Goal: Answer question/provide support

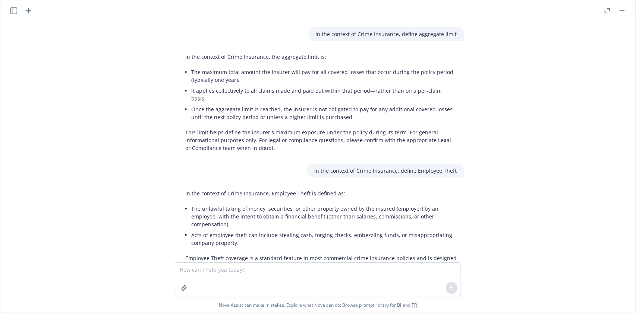
scroll to position [3676, 0]
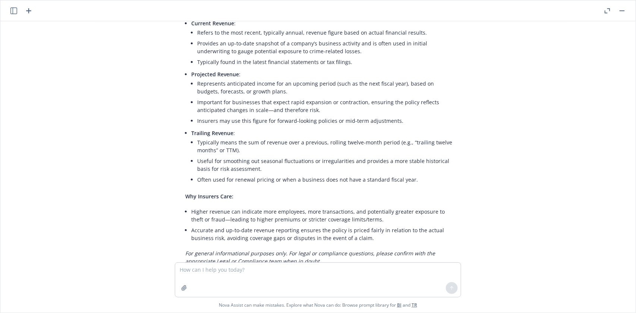
drag, startPoint x: 298, startPoint y: 242, endPoint x: 399, endPoint y: 246, distance: 101.8
click at [399, 277] on div "In the context of Crime Insurance, define headcount -domestic." at bounding box center [377, 284] width 173 height 14
copy p "In the context of Crime Insurance, define"
click at [200, 267] on textarea at bounding box center [317, 280] width 285 height 34
paste textarea "In the context of Crime Insurance, define"
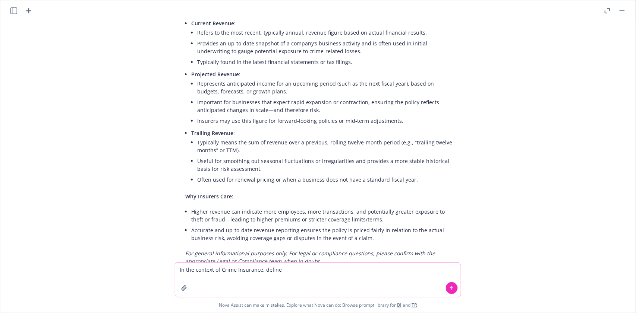
click at [291, 270] on textarea "In the context of Crime Insurance, define" at bounding box center [317, 280] width 285 height 34
paste textarea "Fidelity bond as required by [PERSON_NAME]"
click at [454, 288] on icon at bounding box center [451, 288] width 5 height 5
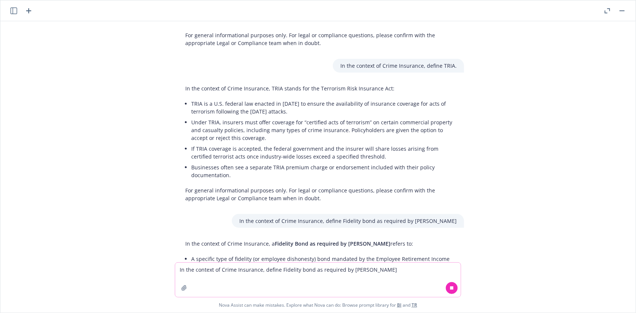
scroll to position [4596, 0]
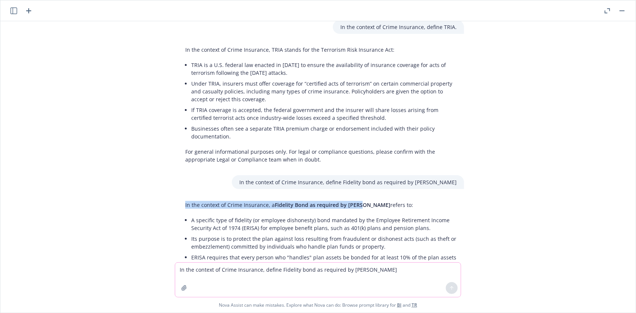
drag, startPoint x: 182, startPoint y: 155, endPoint x: 355, endPoint y: 161, distance: 172.9
click at [355, 201] on p "In the context of Crime Insurance, a Fidelity Bond as required by [PERSON_NAME]…" at bounding box center [320, 205] width 271 height 8
copy p "In the context of Crime Insurance, a Fidelity Bond as required by ERISA"
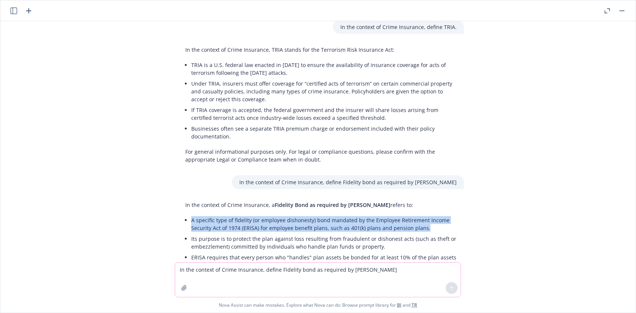
drag, startPoint x: 187, startPoint y: 171, endPoint x: 434, endPoint y: 181, distance: 246.8
click at [434, 215] on li "A specific type of fidelity (or employee dishonesty) bond mandated by the Emplo…" at bounding box center [323, 224] width 265 height 19
copy li "A specific type of fidelity (or employee dishonesty) bond mandated by the Emplo…"
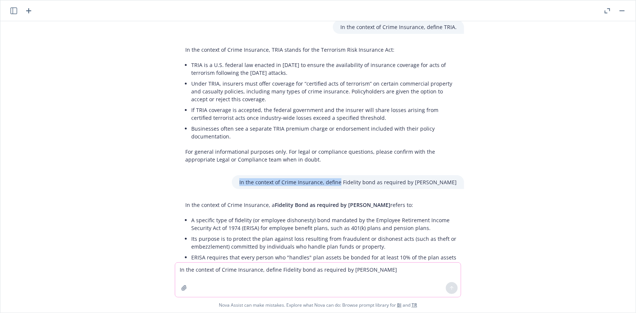
drag, startPoint x: 268, startPoint y: 133, endPoint x: 369, endPoint y: 136, distance: 101.0
click at [369, 175] on div "In the context of Crime Insurance, define Fidelity bond as required by [PERSON_…" at bounding box center [348, 182] width 232 height 14
copy p "In the context of Crime Insurance, define"
click at [194, 267] on textarea "In the context of Crime Insurance, define Fidelity bond as required by [PERSON_…" at bounding box center [317, 280] width 285 height 34
paste textarea
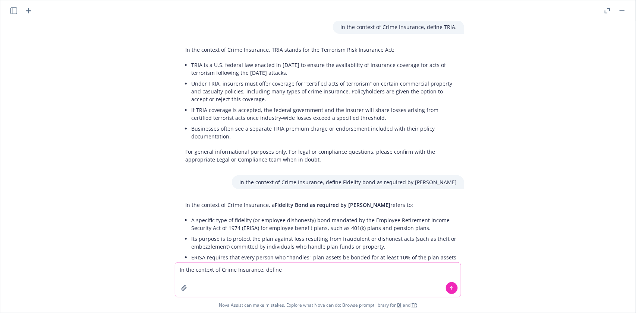
click at [298, 270] on textarea "In the context of Crime Insurance, define" at bounding box center [317, 280] width 285 height 34
paste textarea "Dual verification threshold for Social Engineering"
type textarea "In the context of Crime Insurance, define Dual verification threshold for Socia…"
click at [450, 286] on icon at bounding box center [451, 288] width 5 height 5
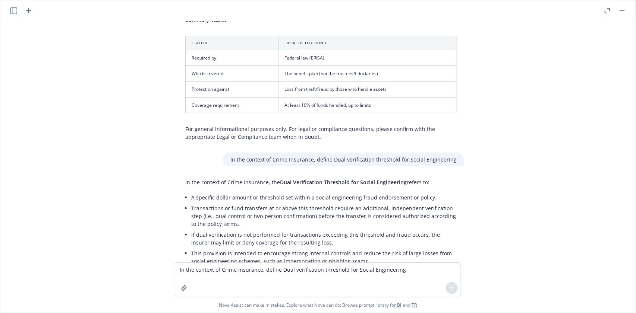
scroll to position [4922, 0]
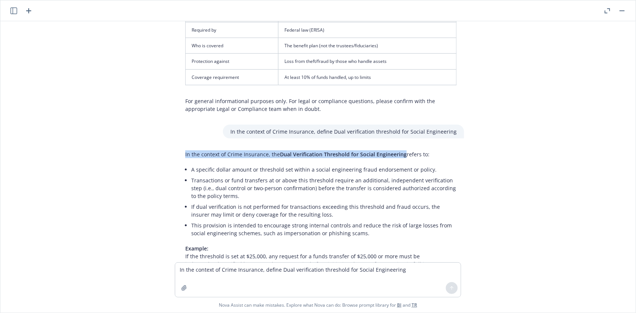
drag, startPoint x: 182, startPoint y: 101, endPoint x: 398, endPoint y: 106, distance: 216.5
click at [398, 148] on div "In the context of Crime Insurance, the Dual Verification Threshold for Social E…" at bounding box center [321, 224] width 286 height 153
drag, startPoint x: 421, startPoint y: 105, endPoint x: 156, endPoint y: 110, distance: 264.5
click at [156, 110] on div "In the context of Crime Insurance, define aggregate limit In the context of Cri…" at bounding box center [317, 141] width 629 height 241
copy p "In the context of Crime Insurance, the Dual Verification Threshold for Social E…"
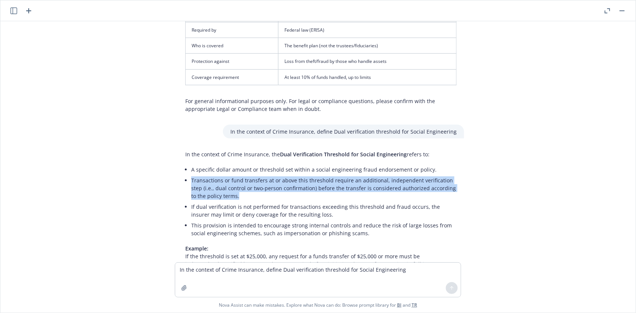
drag, startPoint x: 188, startPoint y: 131, endPoint x: 241, endPoint y: 145, distance: 55.6
click at [241, 175] on li "Transactions or fund transfers at or above this threshold require an additional…" at bounding box center [323, 188] width 265 height 26
copy li "Transactions or fund transfers at or above this threshold require an additional…"
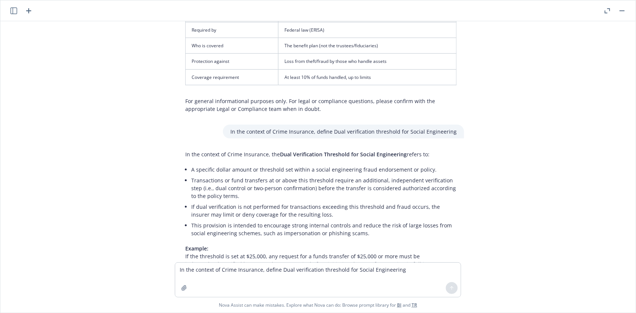
click at [498, 79] on div "In the context of Crime Insurance, define aggregate limit In the context of Cri…" at bounding box center [317, 141] width 629 height 241
